Goal: Transaction & Acquisition: Download file/media

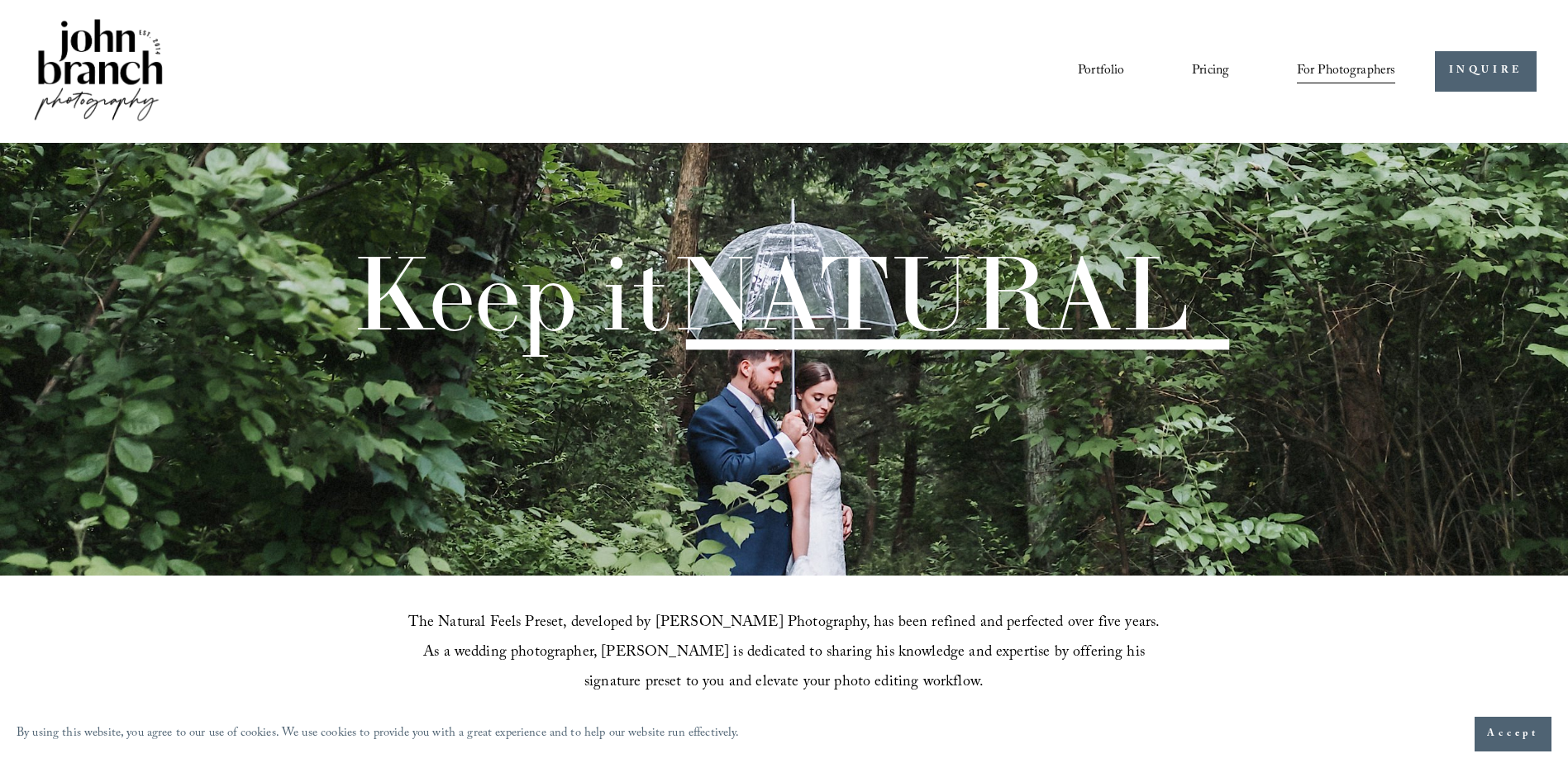
click at [1209, 74] on link "Pricing" at bounding box center [1211, 70] width 37 height 28
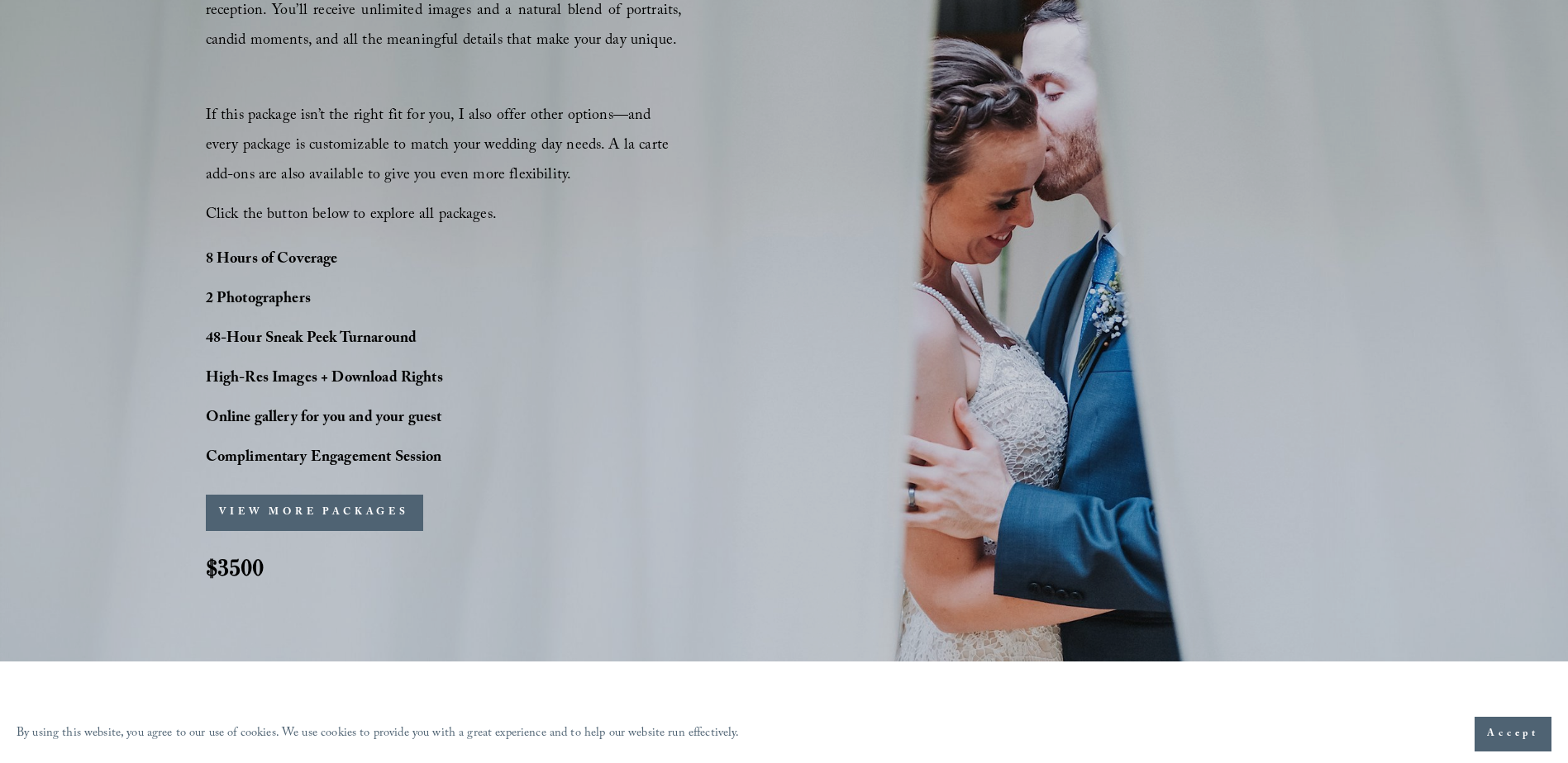
scroll to position [1239, 0]
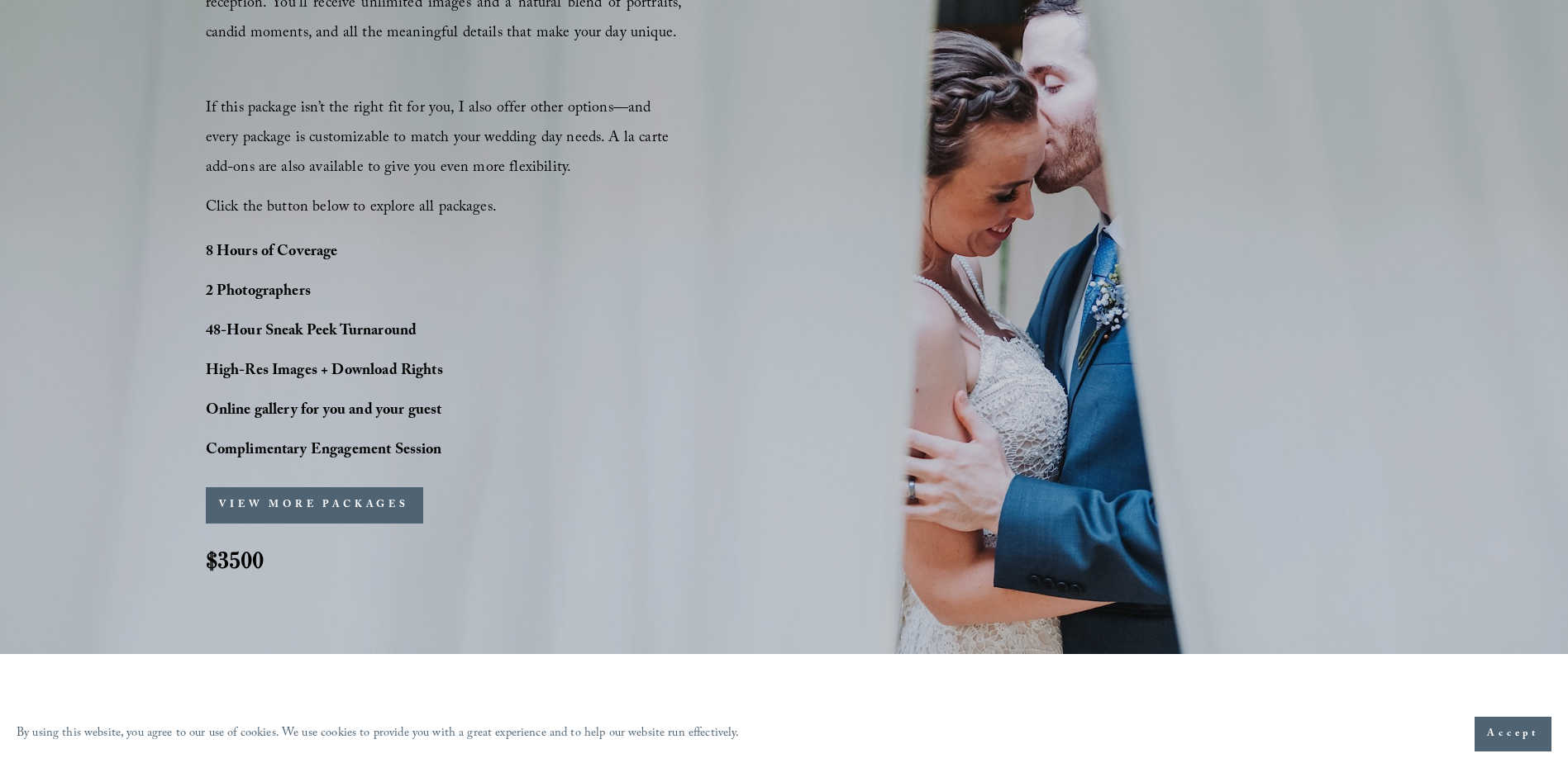
click at [412, 500] on button "VIEW MORE PACKAGES" at bounding box center [314, 506] width 218 height 36
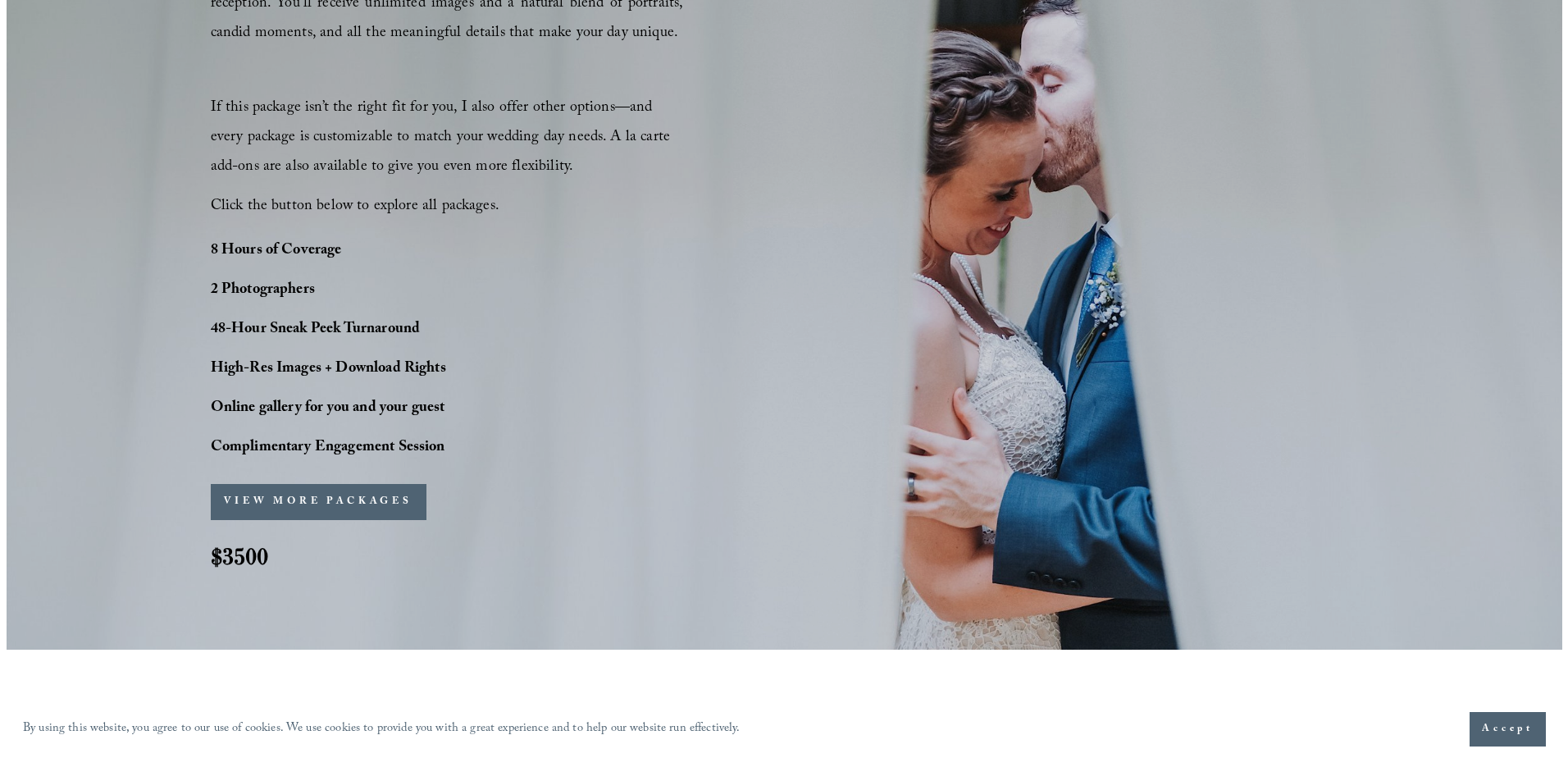
scroll to position [1234, 0]
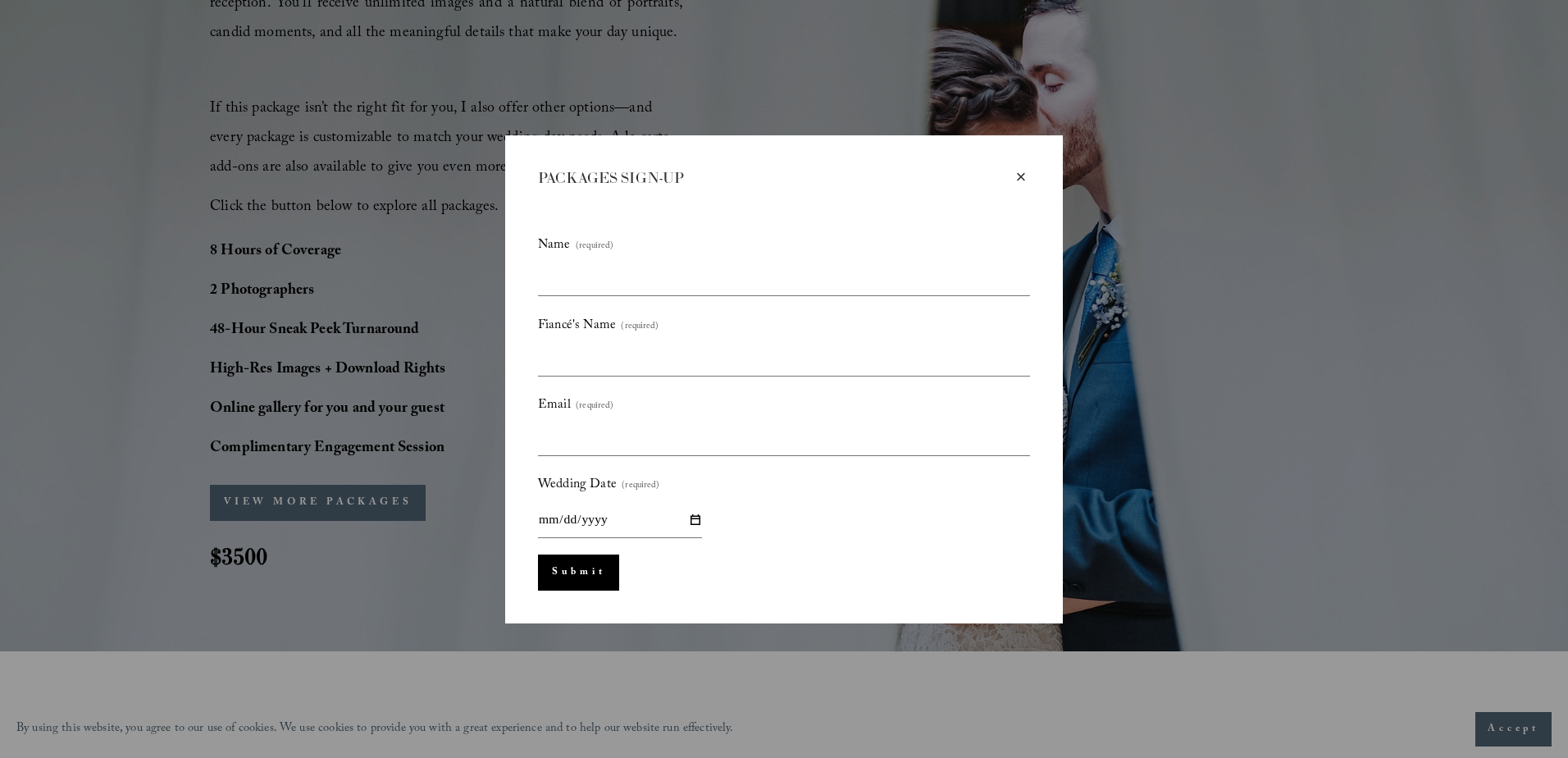
click at [1023, 170] on div "×" at bounding box center [1021, 177] width 18 height 18
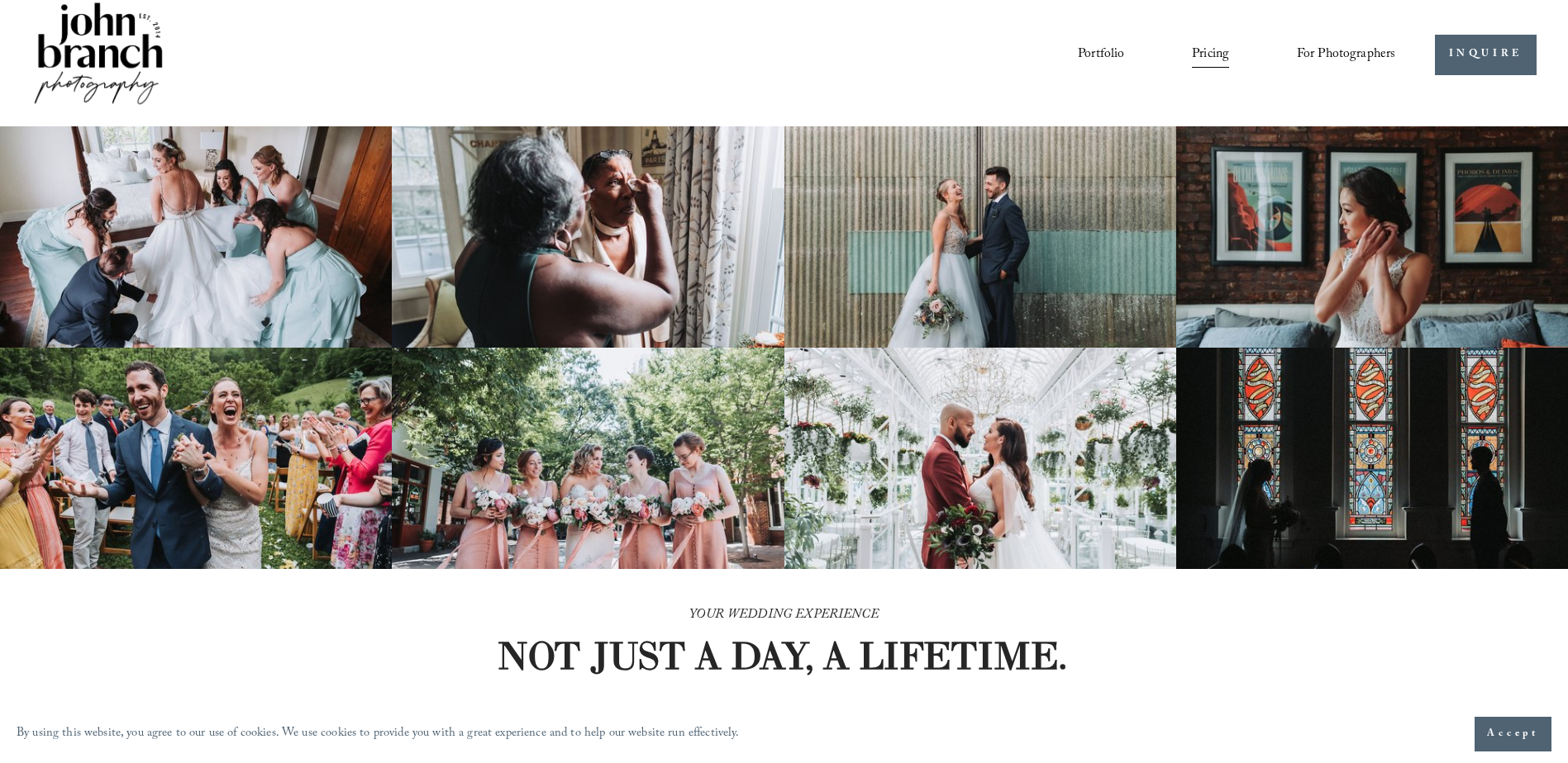
scroll to position [0, 0]
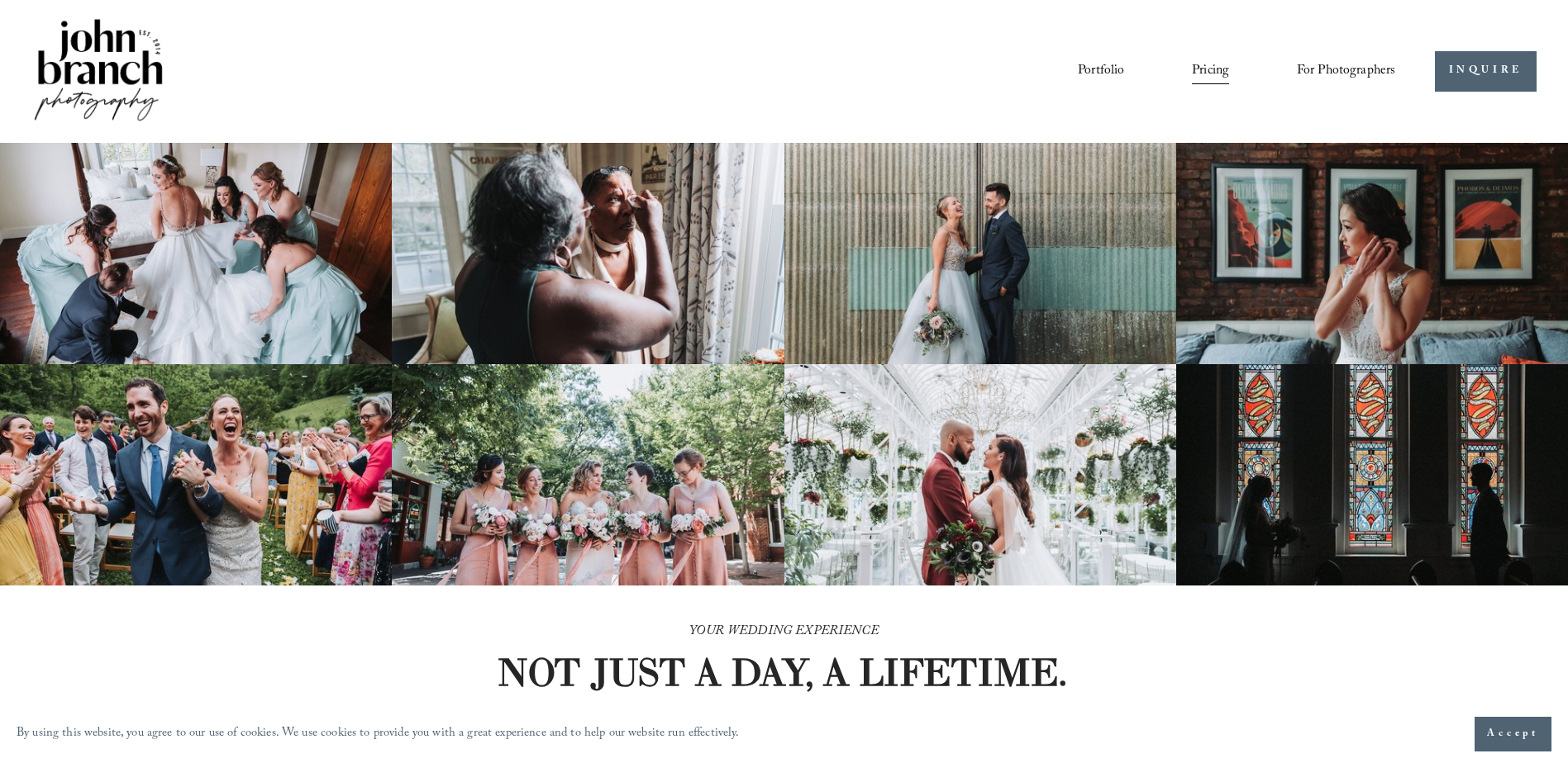
click at [0, 0] on span "Presets" at bounding box center [0, 0] width 0 height 0
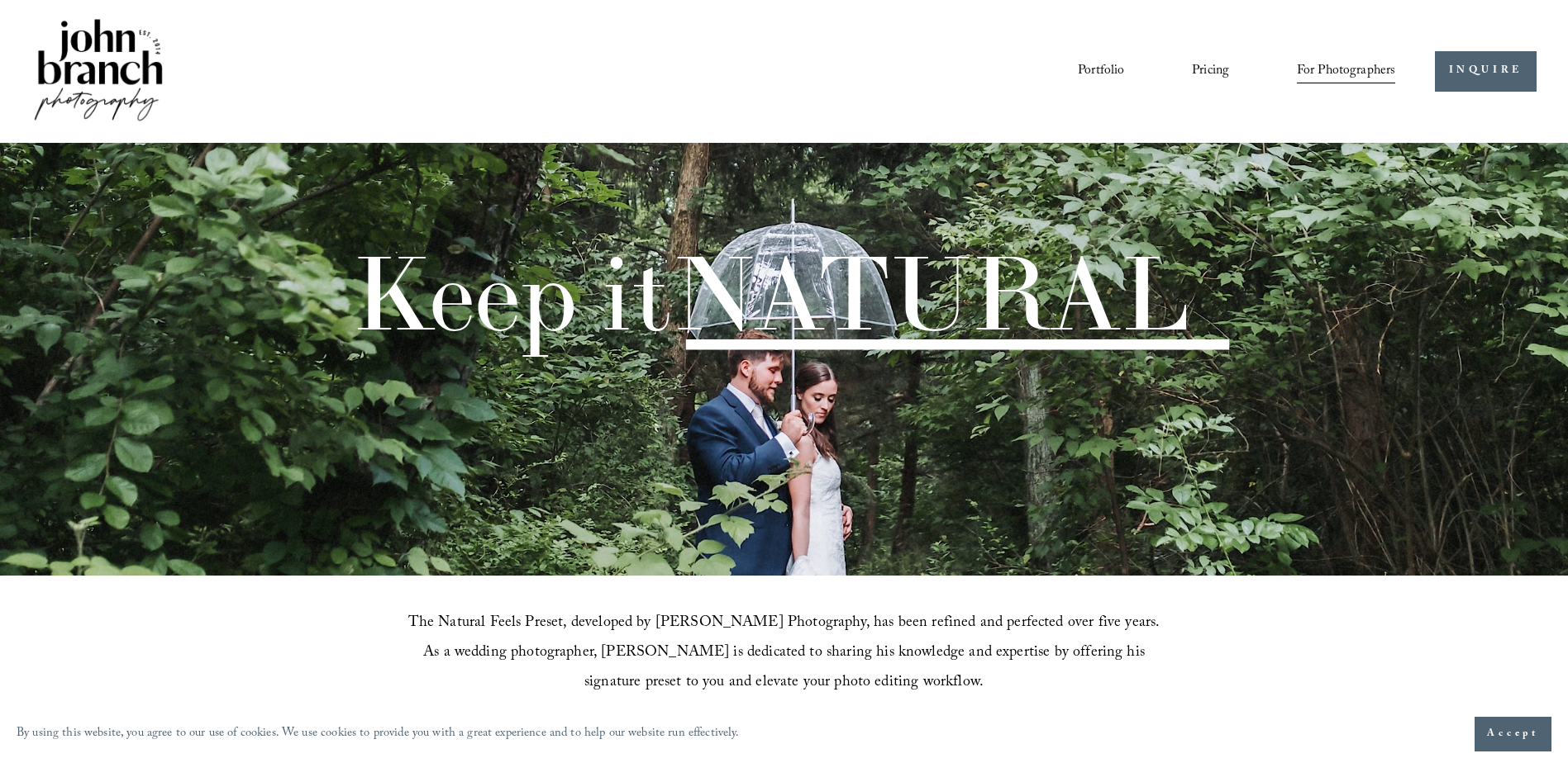
scroll to position [661, 0]
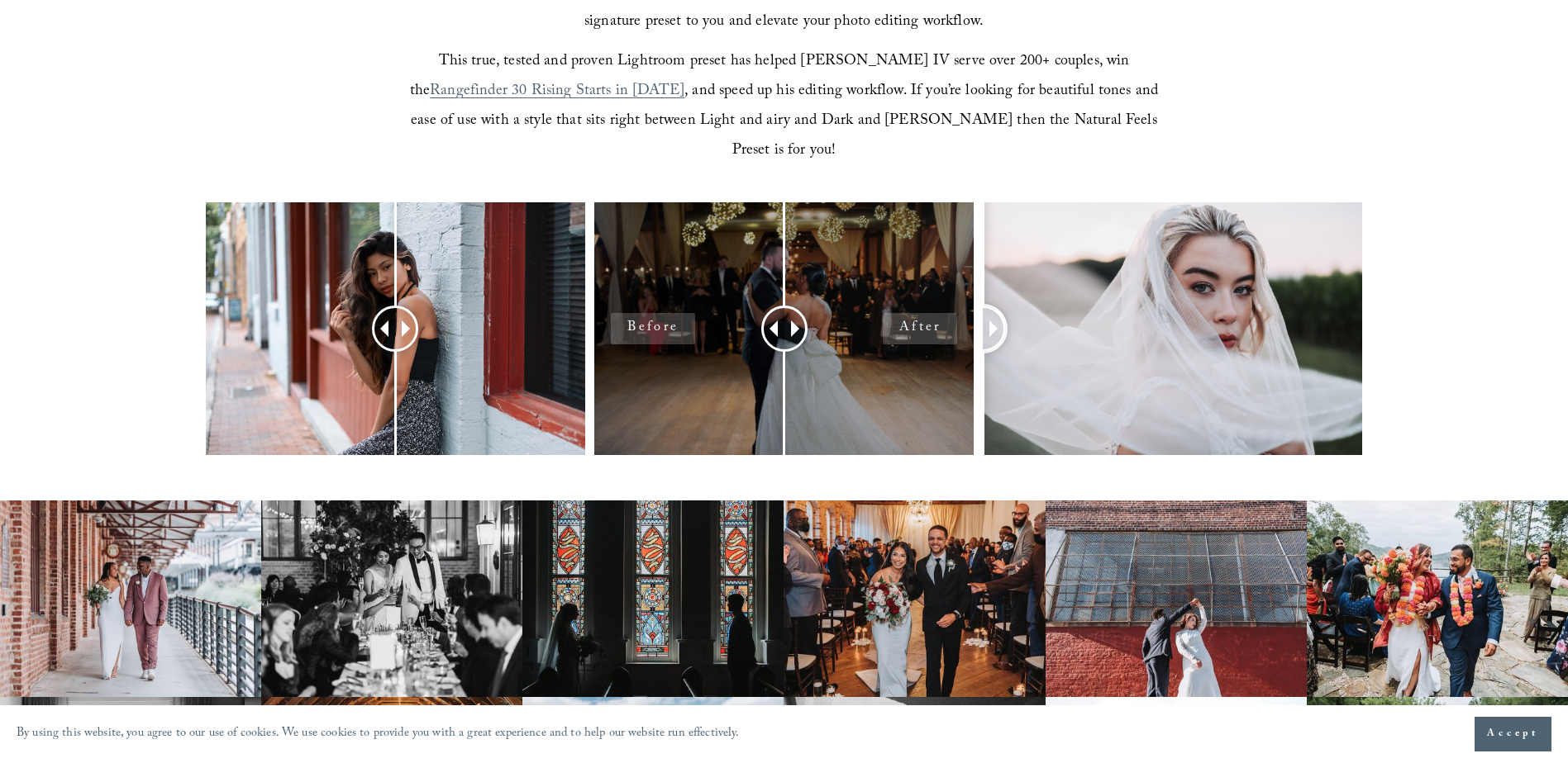
drag, startPoint x: 1167, startPoint y: 298, endPoint x: 761, endPoint y: 283, distance: 406.3
click at [761, 283] on div at bounding box center [784, 351] width 1568 height 296
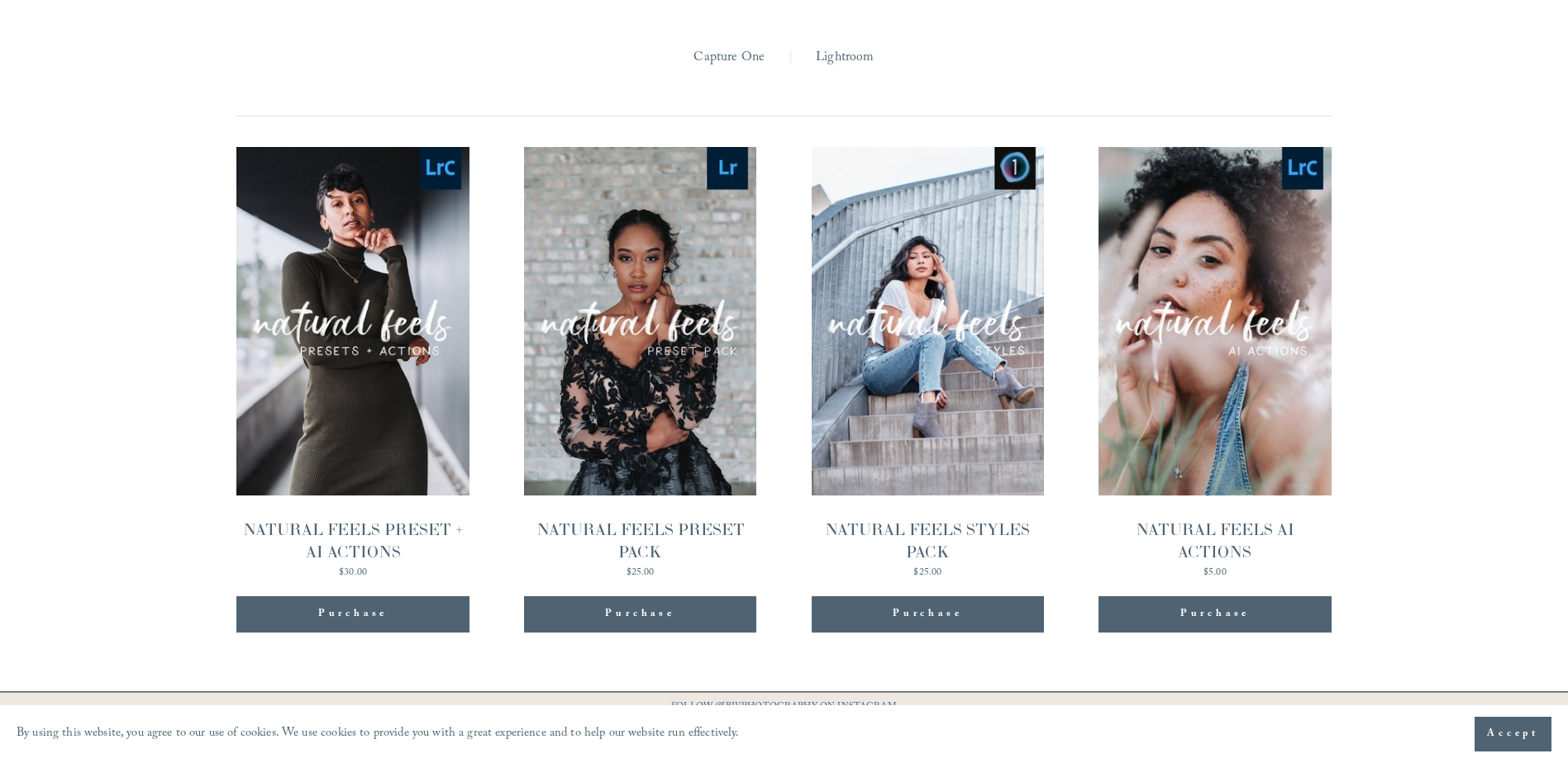
scroll to position [1735, 0]
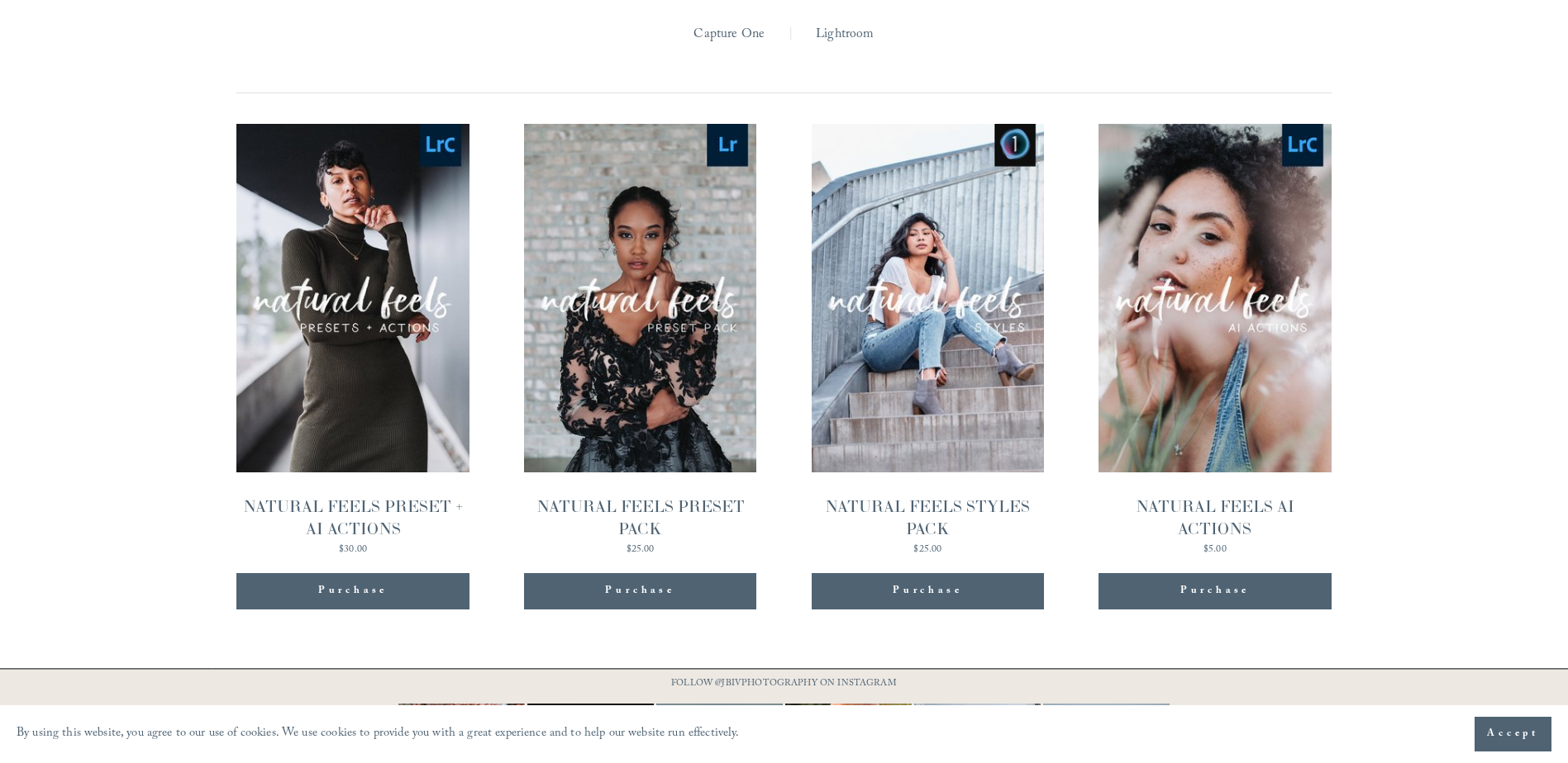
click at [385, 389] on link "Quick View NATURAL FEELS PRESET + AI ACTIONS $30.00" at bounding box center [352, 339] width 232 height 431
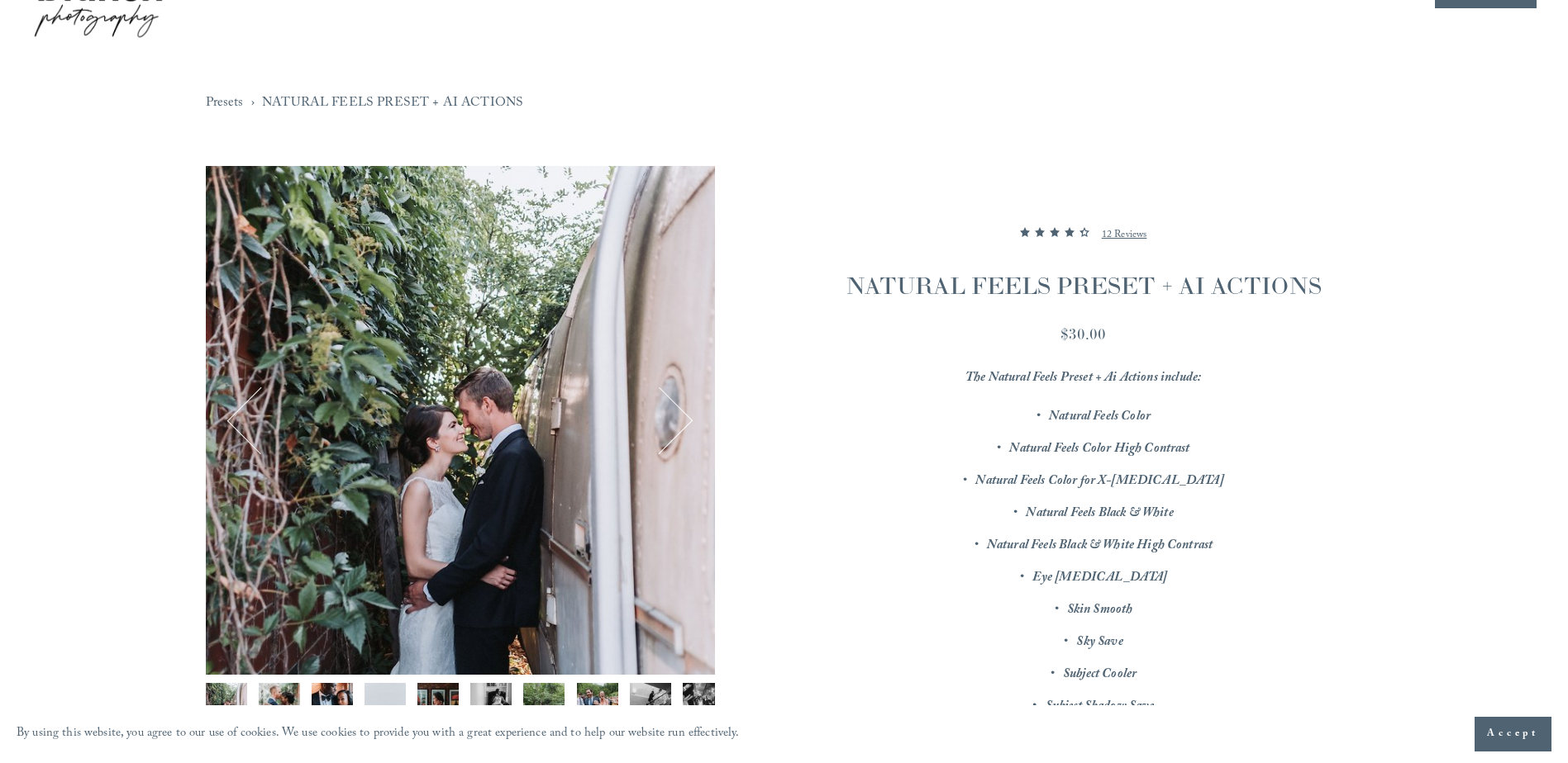
scroll to position [83, 0]
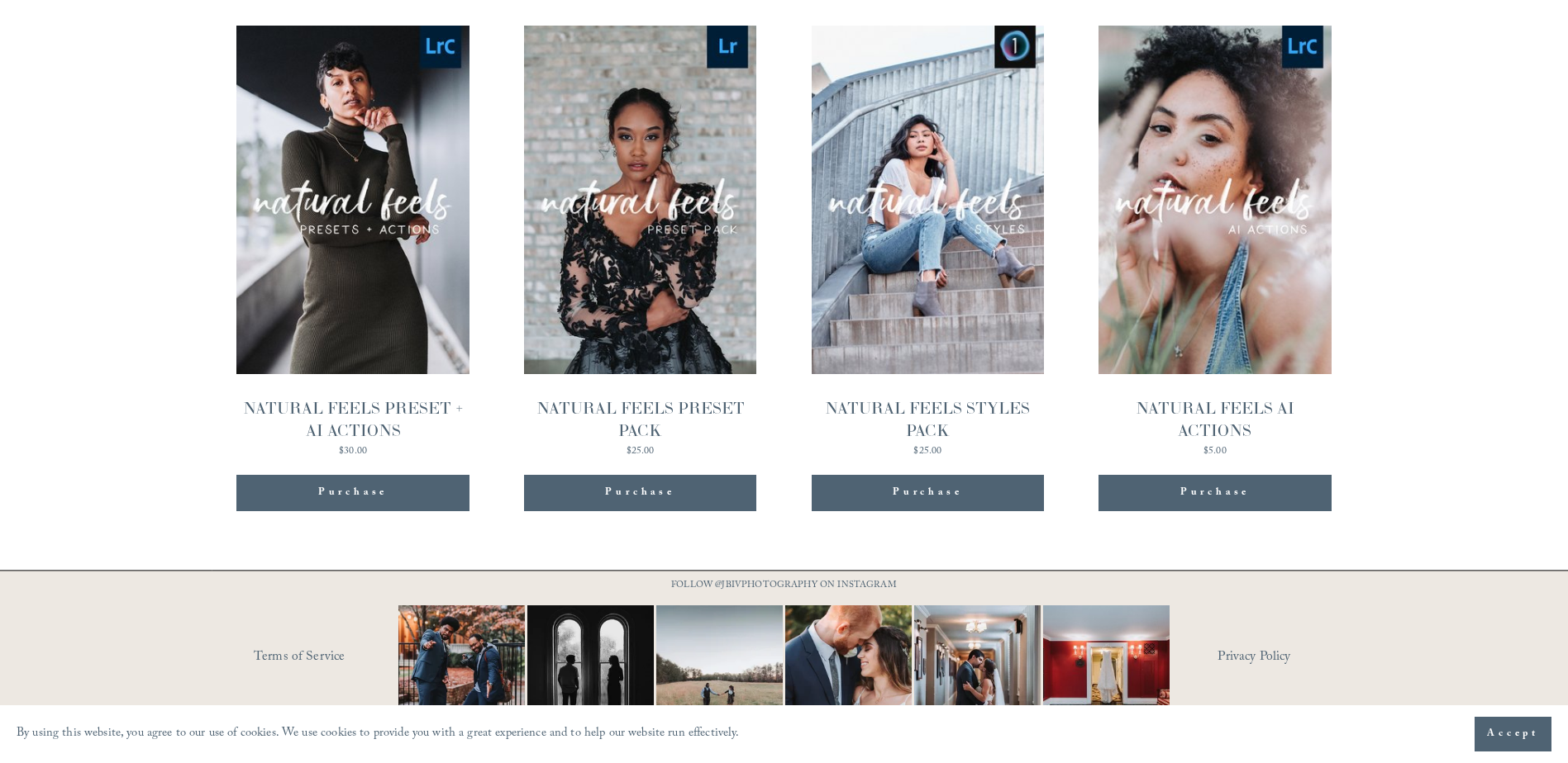
scroll to position [1838, 0]
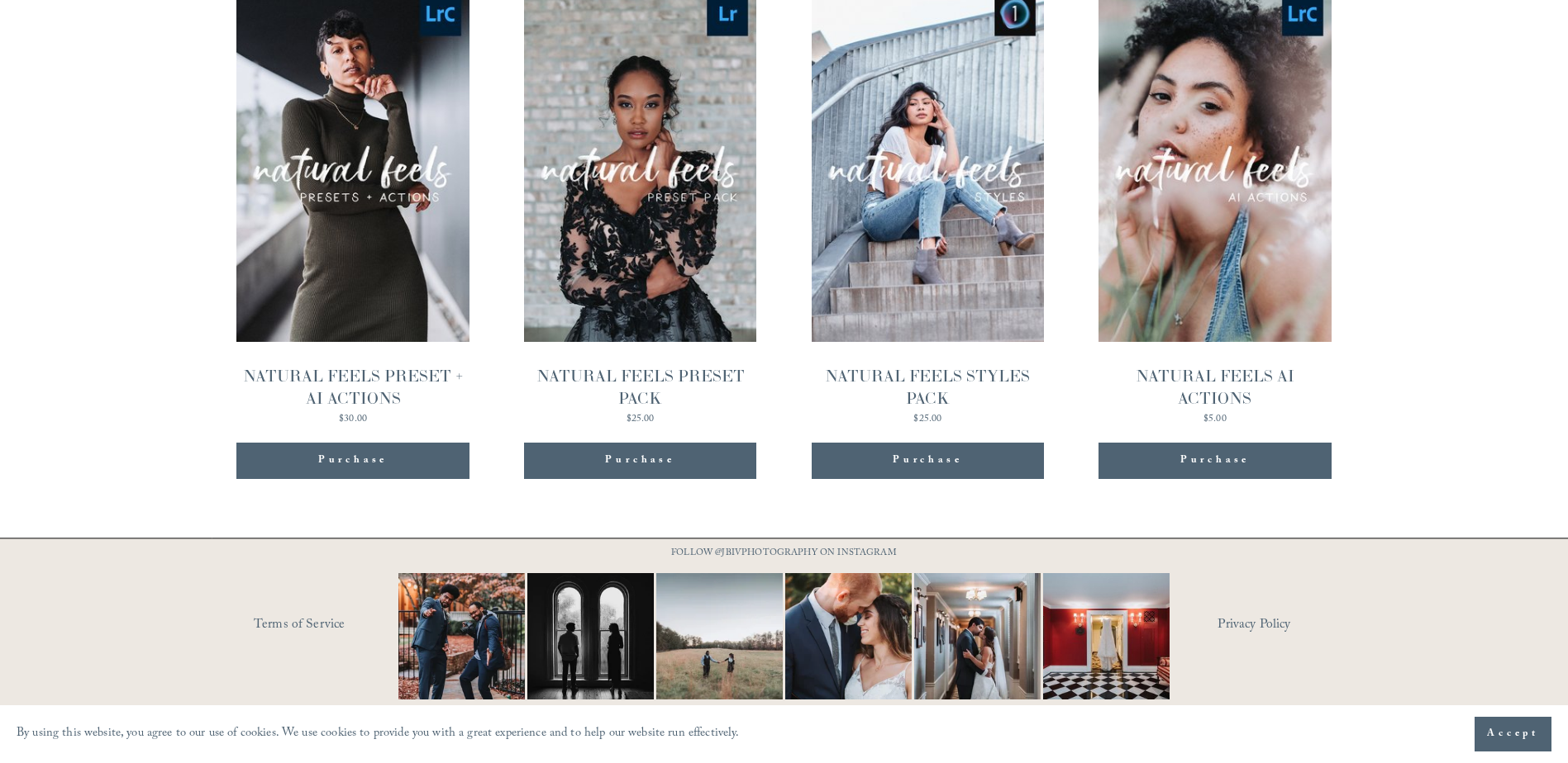
click at [437, 306] on link "Quick View NATURAL FEELS PRESET + AI ACTIONS $30.00" at bounding box center [352, 208] width 232 height 431
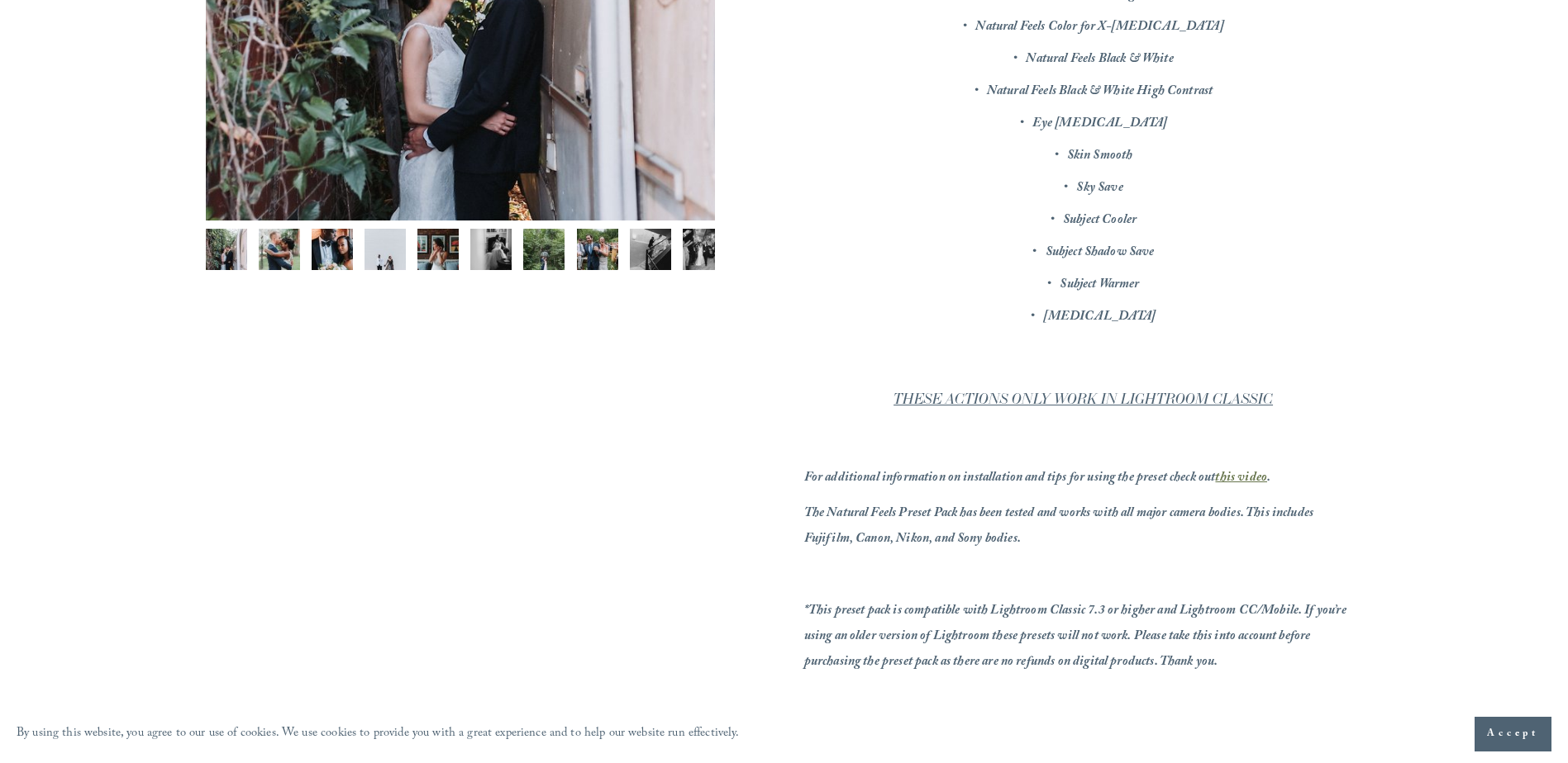
scroll to position [578, 0]
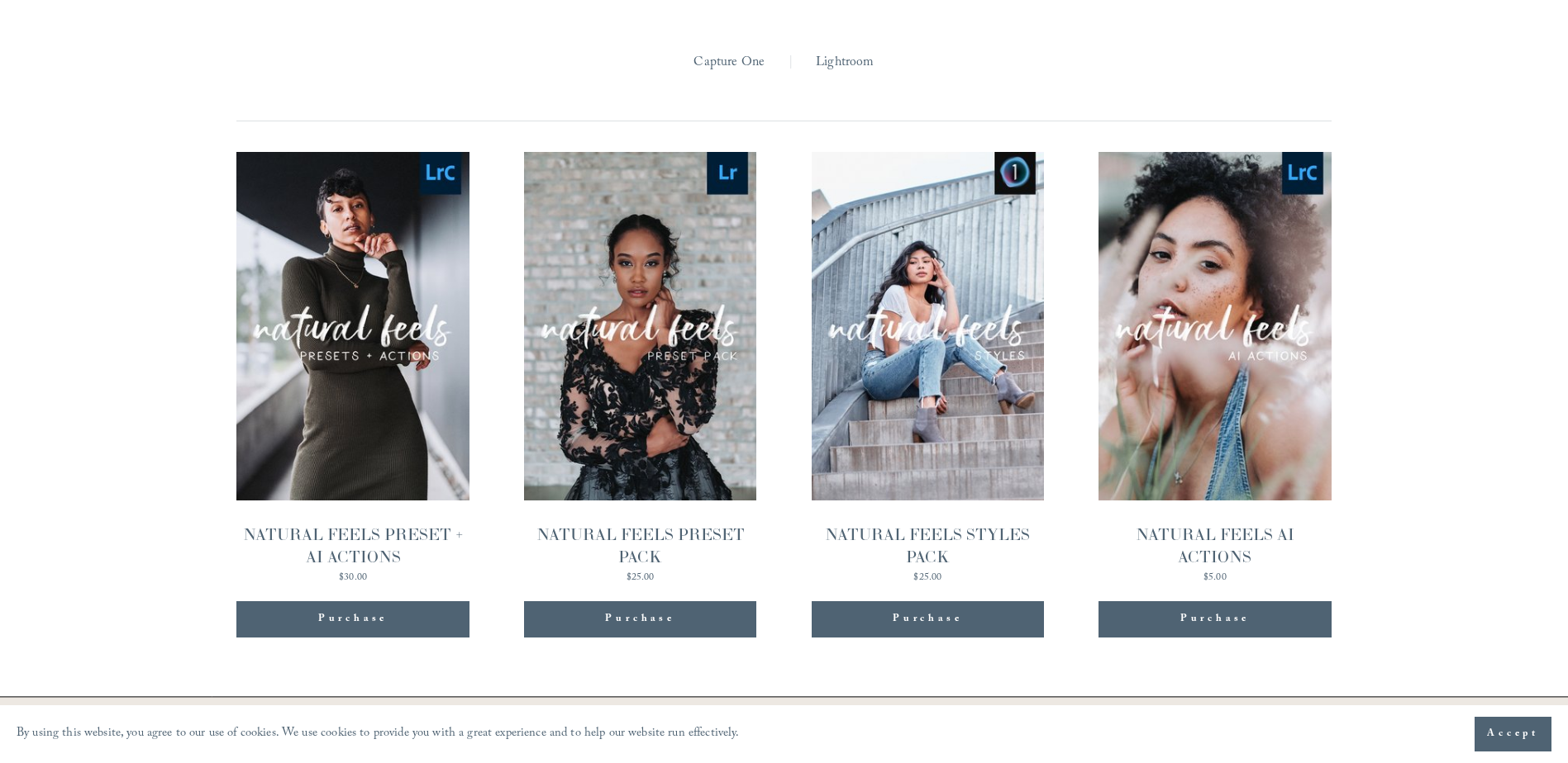
scroll to position [1672, 0]
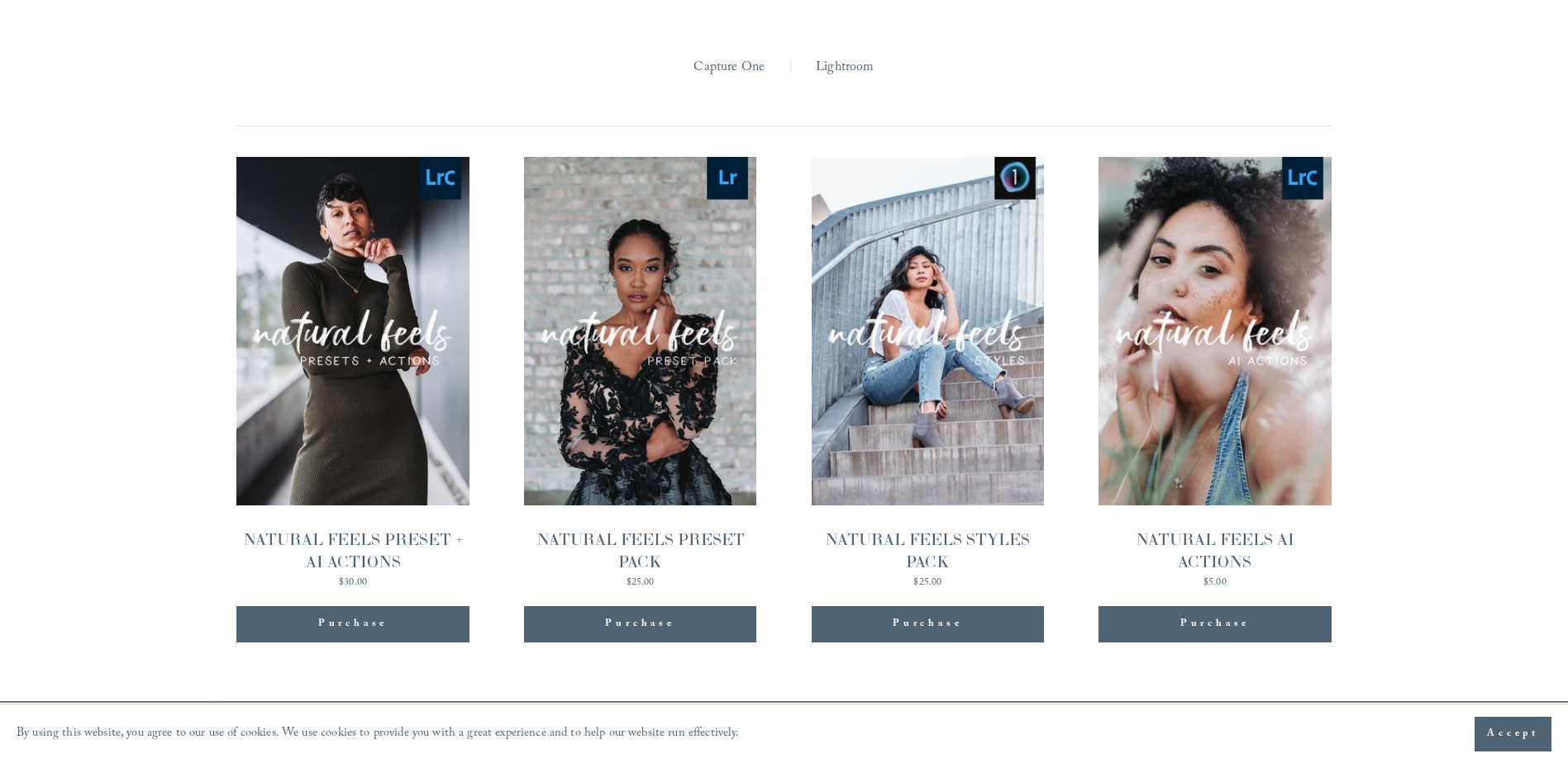
click at [1284, 455] on link "Quick View NATURAL FEELS AI ACTIONS $5.00" at bounding box center [1214, 372] width 232 height 431
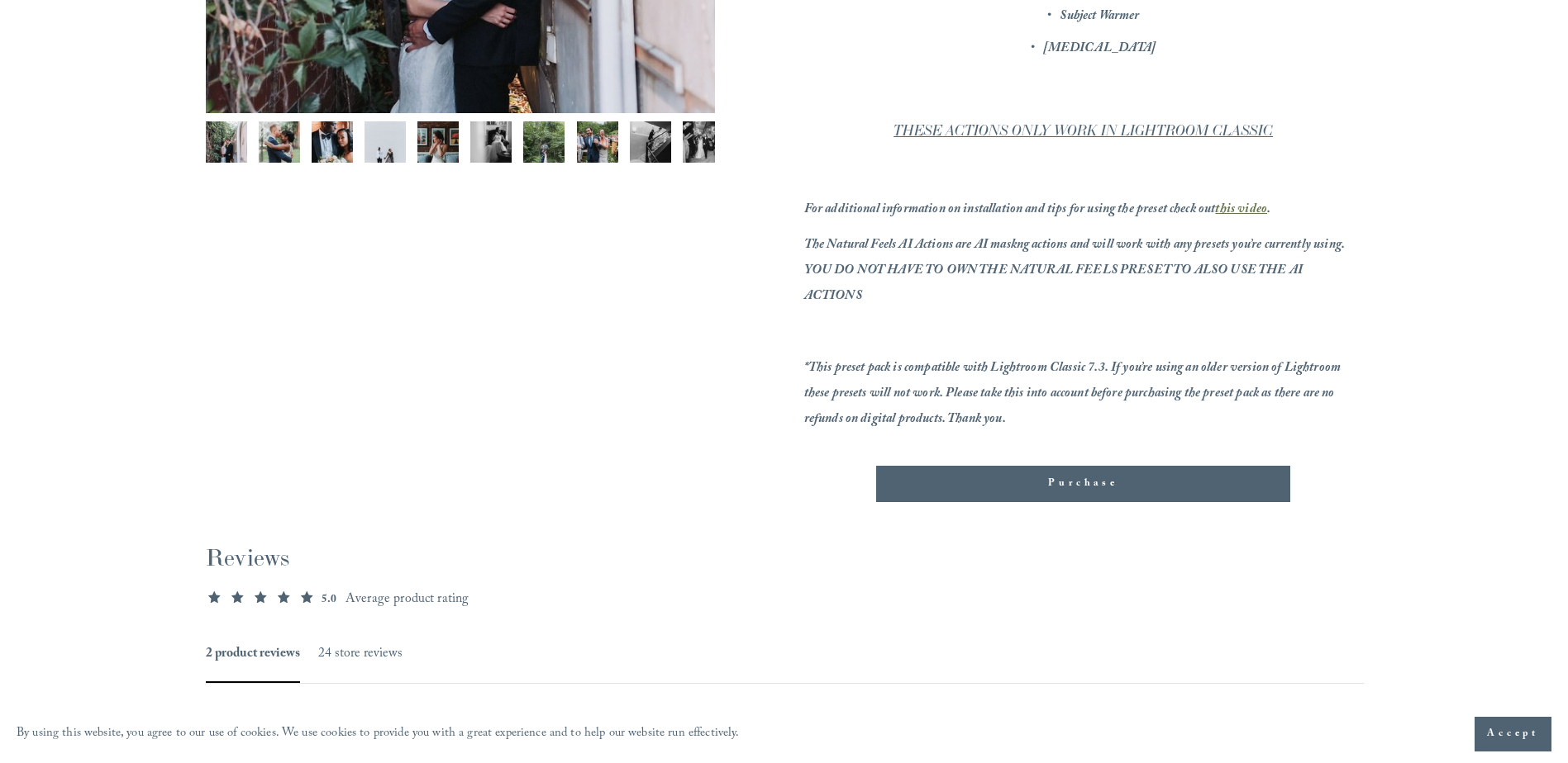
scroll to position [661, 0]
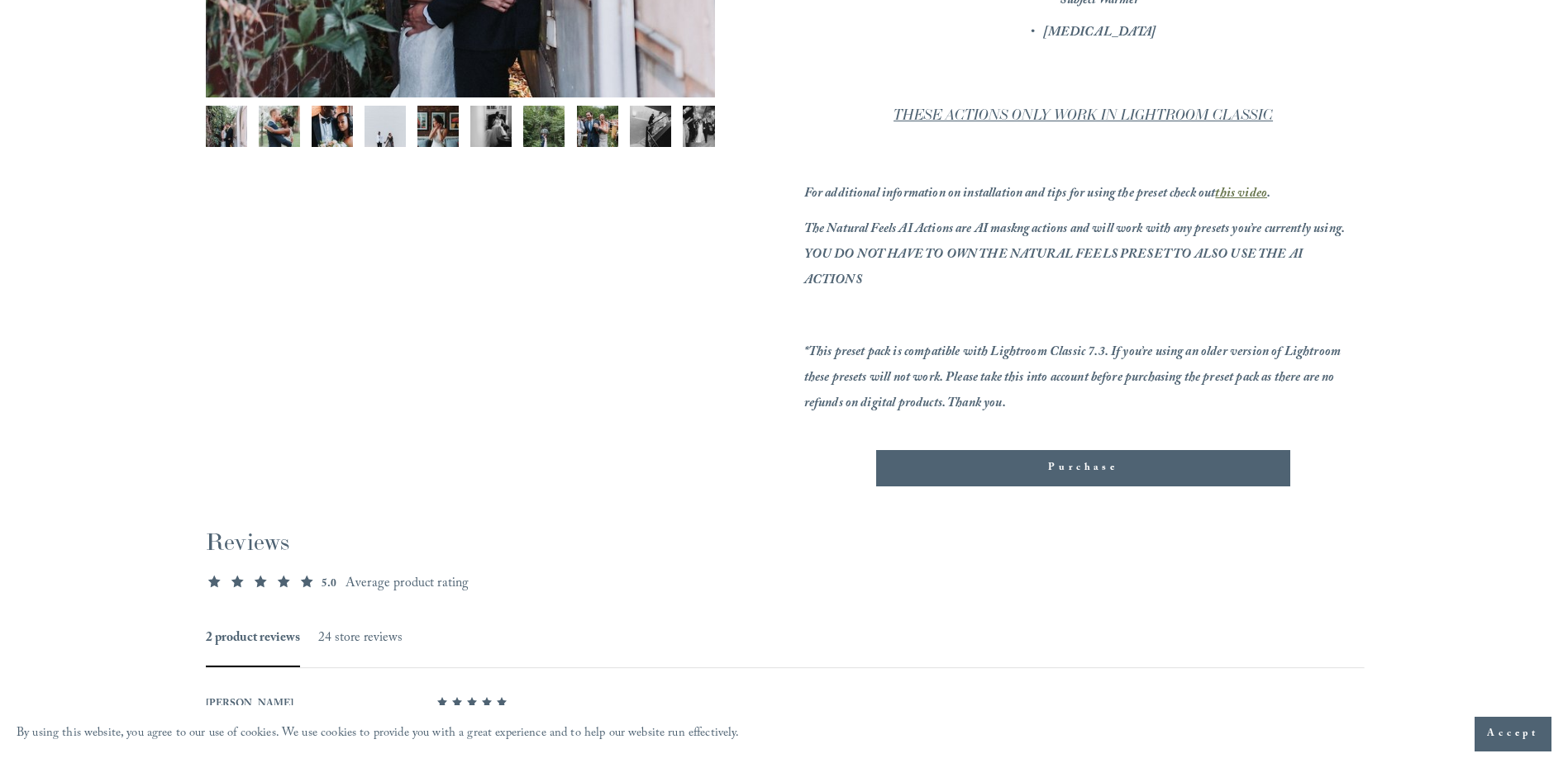
click at [1106, 473] on div "Purchase" at bounding box center [1083, 468] width 386 height 17
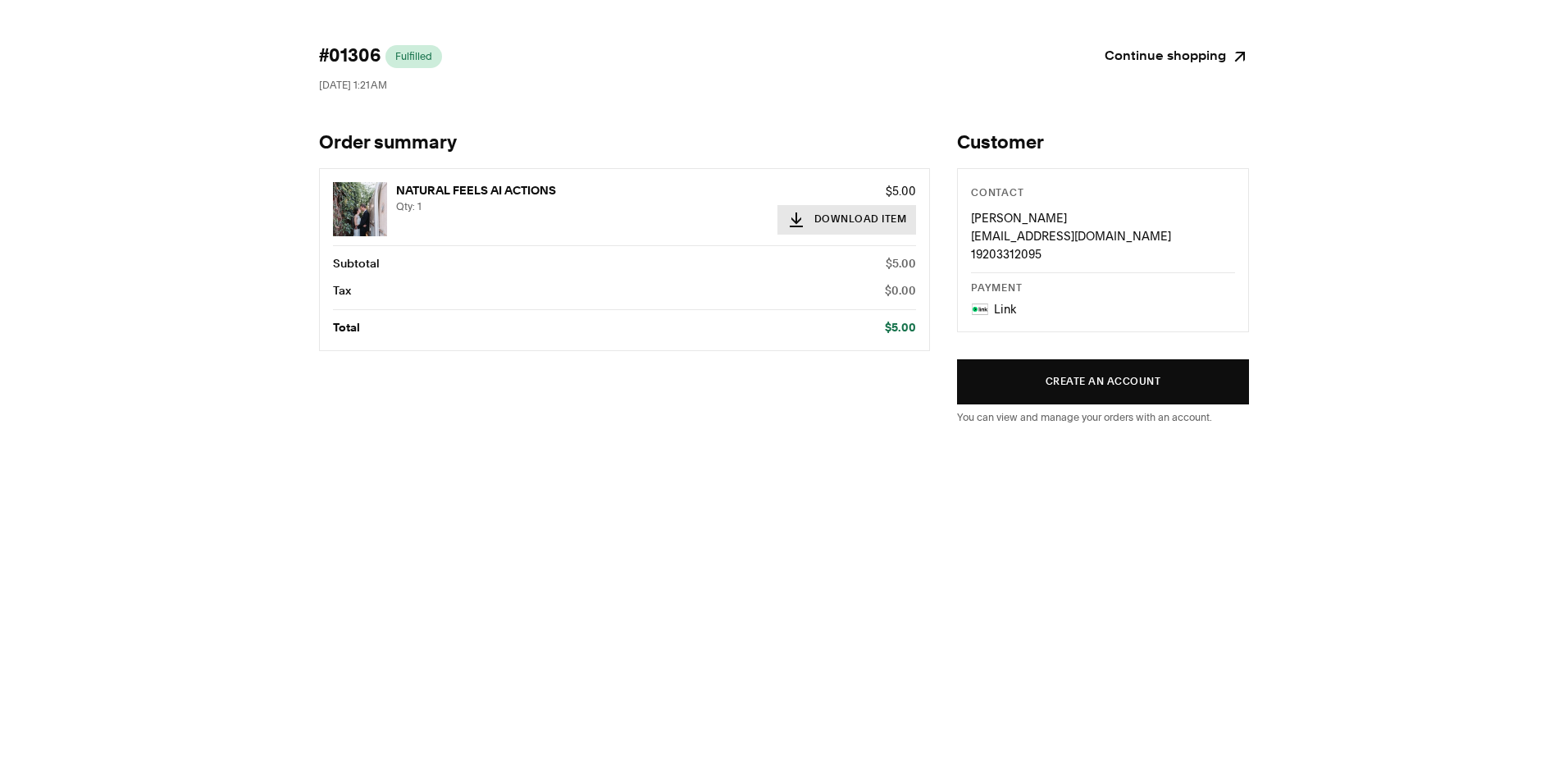
click at [877, 219] on button "Download Item" at bounding box center [847, 220] width 140 height 29
